Goal: Information Seeking & Learning: Understand process/instructions

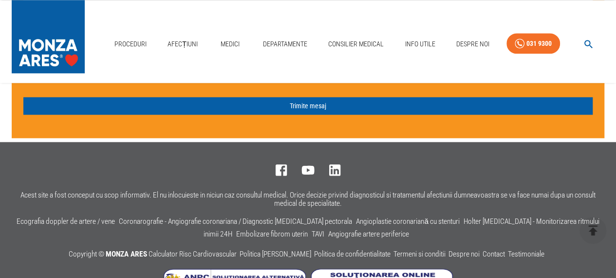
scroll to position [2442, 0]
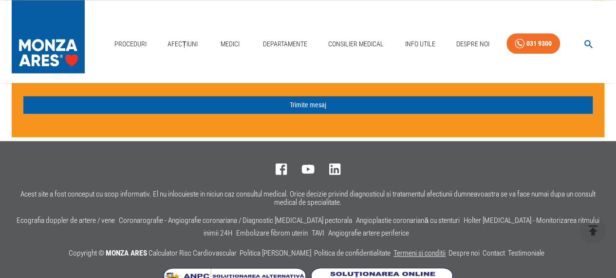
click at [400, 248] on link "Termeni si conditii" at bounding box center [419, 252] width 52 height 9
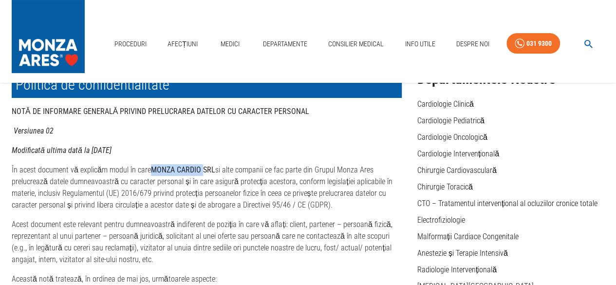
drag, startPoint x: 149, startPoint y: 172, endPoint x: 201, endPoint y: 169, distance: 51.7
click at [201, 169] on p "În acest document vă explicăm modul în care MONZA CARDIO SRL si alte companii c…" at bounding box center [207, 187] width 390 height 47
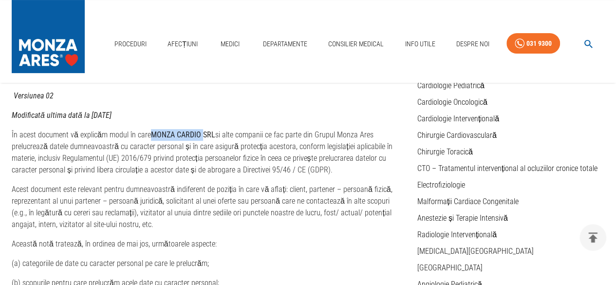
scroll to position [49, 0]
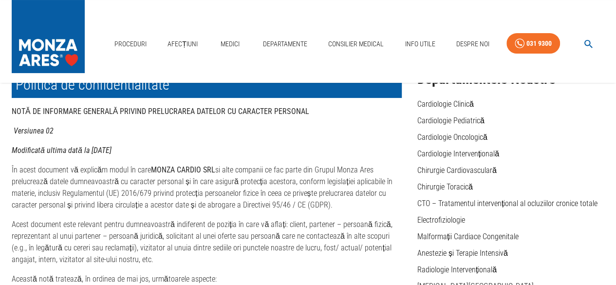
click at [116, 210] on p "În acest document vă explicăm modul în care MONZA CARDIO SRL si alte companii c…" at bounding box center [207, 187] width 390 height 47
drag, startPoint x: 312, startPoint y: 171, endPoint x: 381, endPoint y: 173, distance: 68.7
click at [381, 173] on p "În acest document vă explicăm modul în care MONZA CARDIO SRL si alte companii c…" at bounding box center [207, 187] width 390 height 47
click at [55, 46] on img at bounding box center [48, 34] width 73 height 68
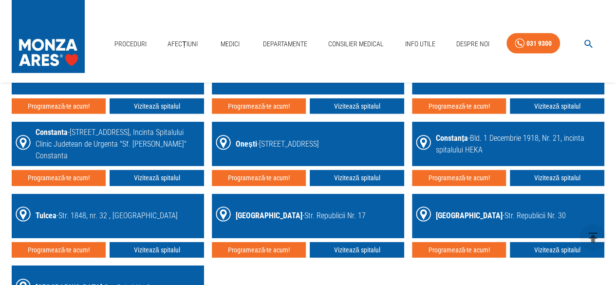
scroll to position [1425, 0]
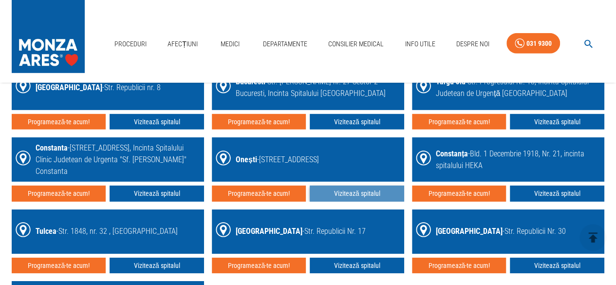
click at [338, 191] on link "Vizitează spitalul" at bounding box center [357, 194] width 94 height 16
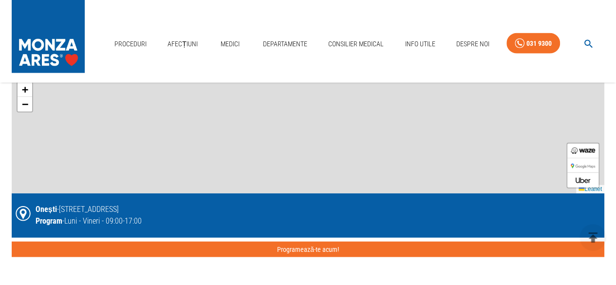
scroll to position [1071, 0]
